Goal: Navigation & Orientation: Understand site structure

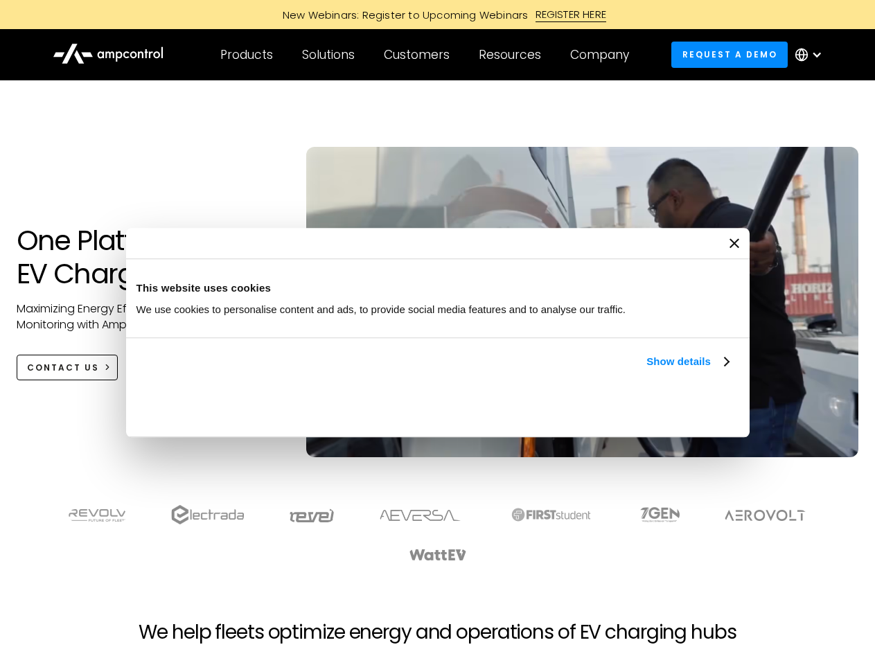
click at [646, 370] on link "Show details" at bounding box center [687, 361] width 82 height 17
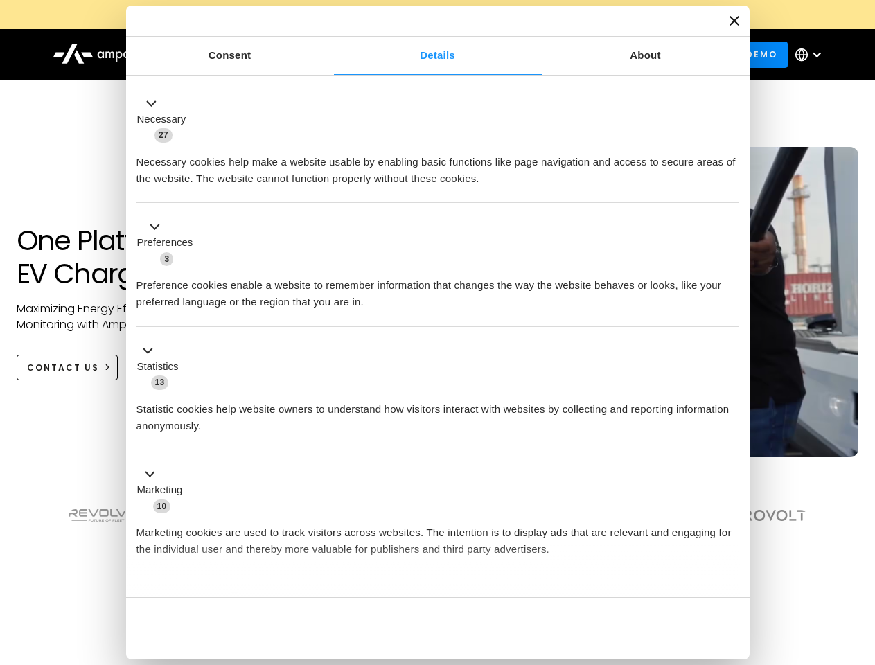
click at [730, 574] on ul "Necessary 27 Necessary cookies help make a website usable by enabling basic fun…" at bounding box center [438, 365] width 616 height 571
click at [860, 558] on section at bounding box center [437, 534] width 875 height 86
click at [426, 55] on div "Customers" at bounding box center [417, 54] width 66 height 15
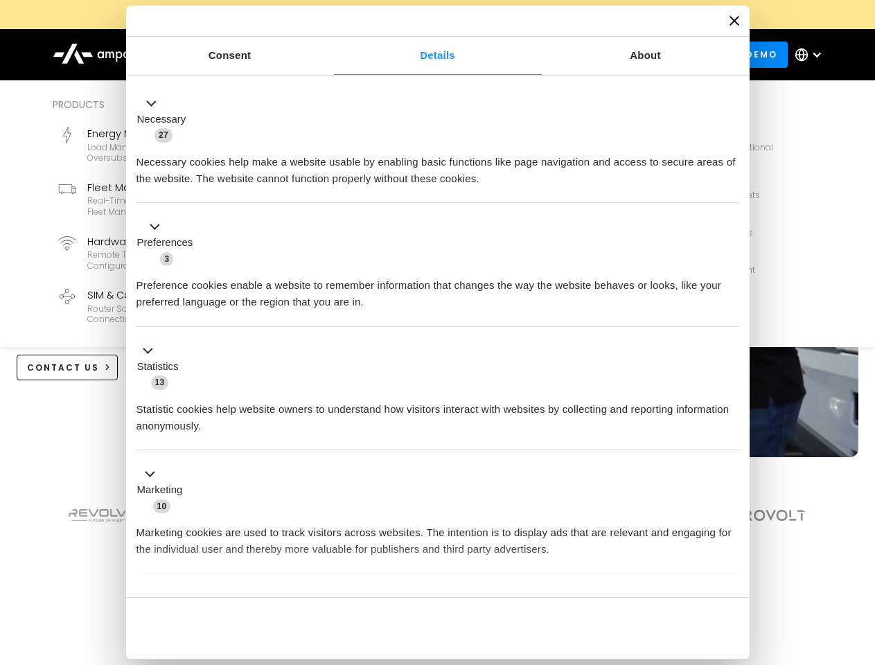
click at [246, 55] on div "Products" at bounding box center [246, 54] width 53 height 15
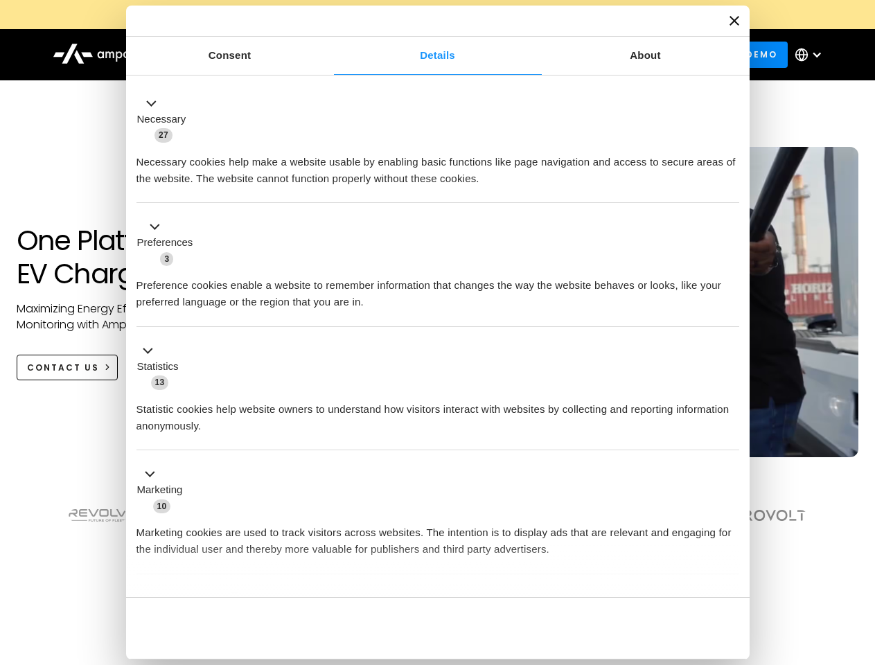
click at [329, 55] on div "Solutions" at bounding box center [328, 54] width 53 height 15
click at [419, 55] on div "Customers" at bounding box center [417, 54] width 66 height 15
click at [513, 55] on div "Resources" at bounding box center [510, 54] width 62 height 15
click at [604, 55] on div "Company" at bounding box center [599, 54] width 59 height 15
click at [812, 55] on div at bounding box center [816, 54] width 11 height 11
